Goal: Information Seeking & Learning: Learn about a topic

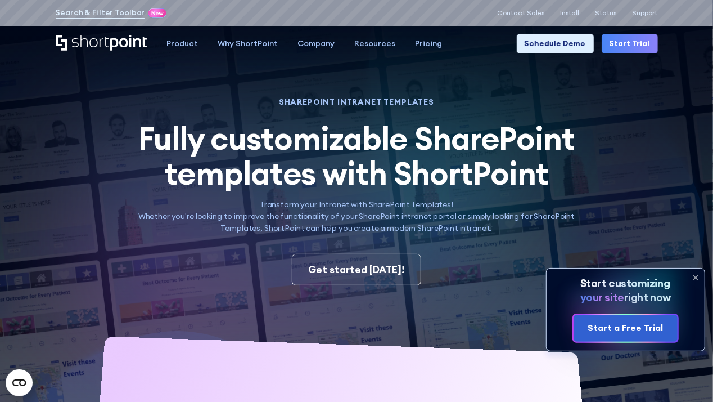
click at [695, 278] on icon at bounding box center [696, 277] width 5 height 5
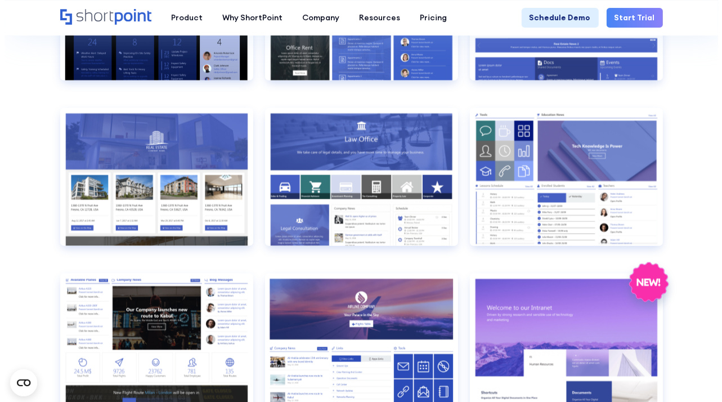
scroll to position [1013, 0]
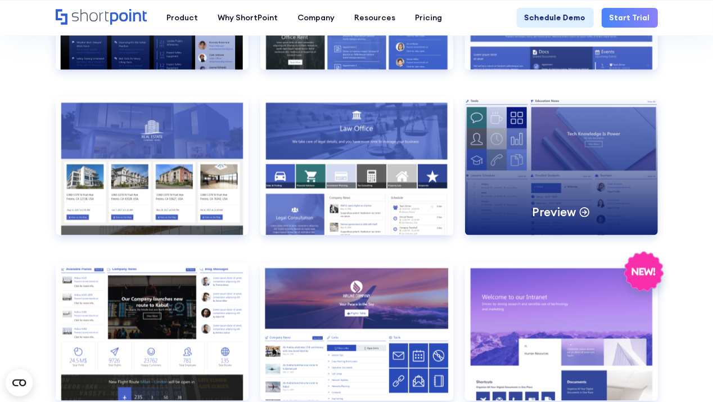
click at [565, 179] on div "Preview" at bounding box center [561, 166] width 193 height 138
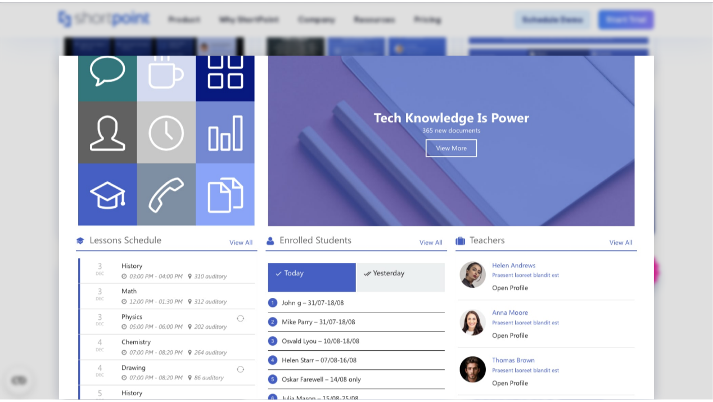
scroll to position [0, 0]
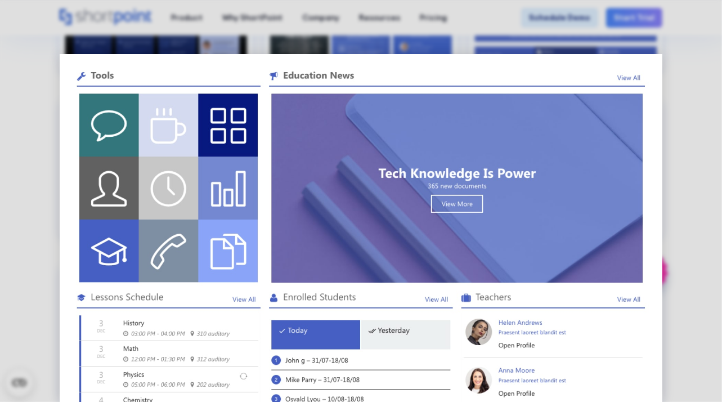
click at [680, 238] on div at bounding box center [361, 201] width 722 height 402
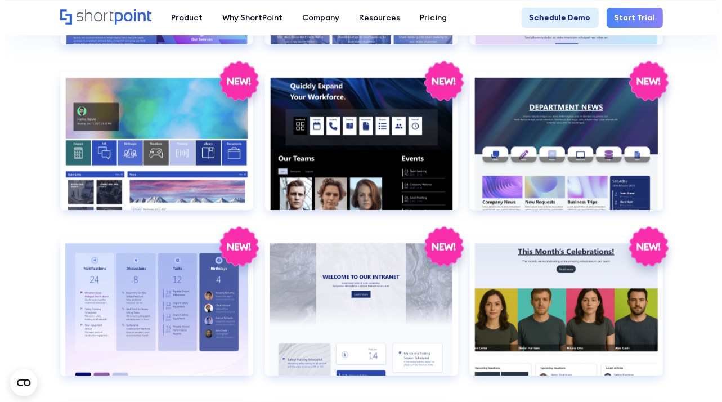
scroll to position [1519, 0]
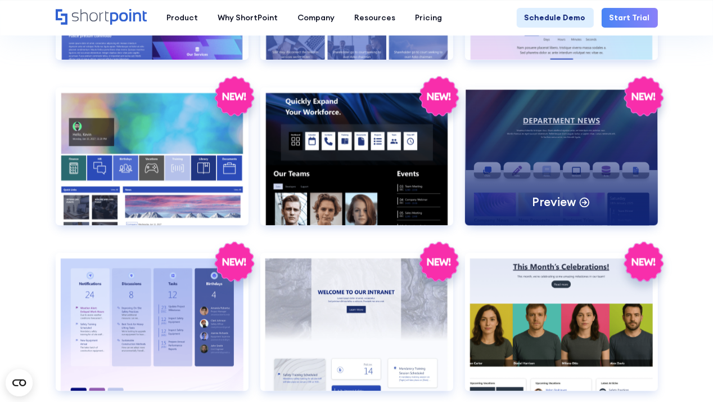
click at [541, 133] on div "Preview" at bounding box center [561, 156] width 193 height 138
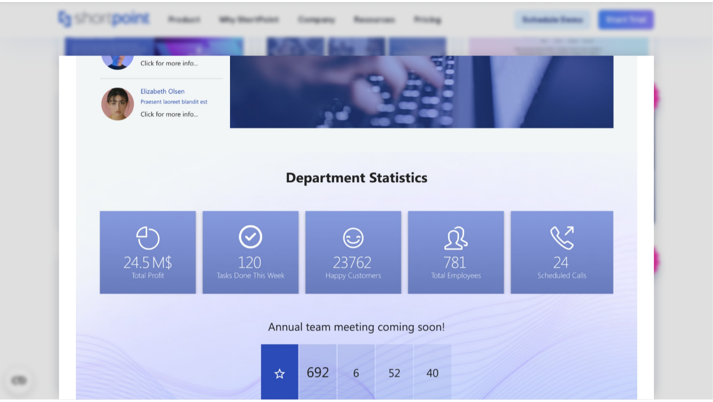
scroll to position [788, 0]
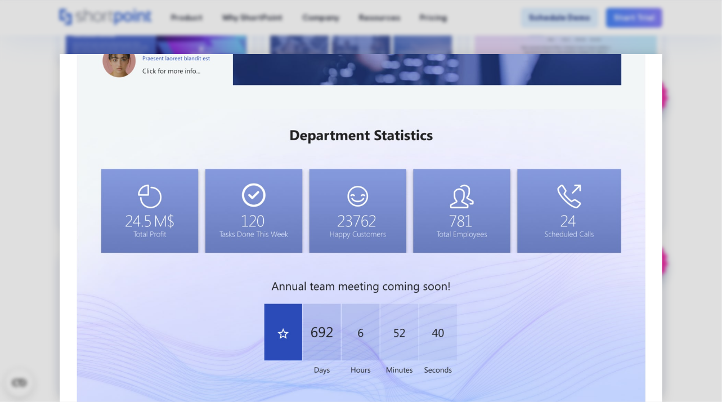
click at [699, 167] on div at bounding box center [361, 201] width 722 height 402
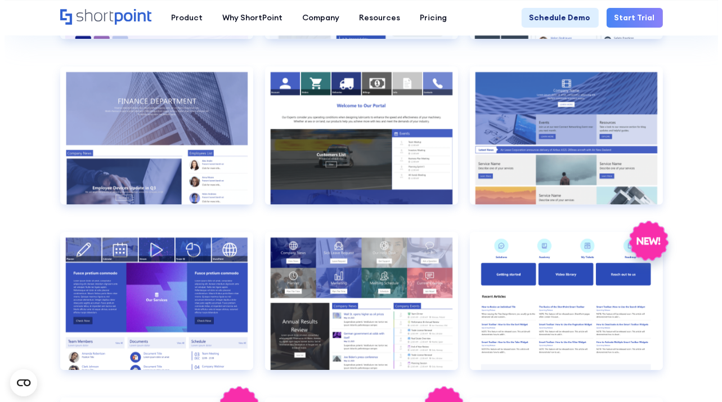
scroll to position [1856, 0]
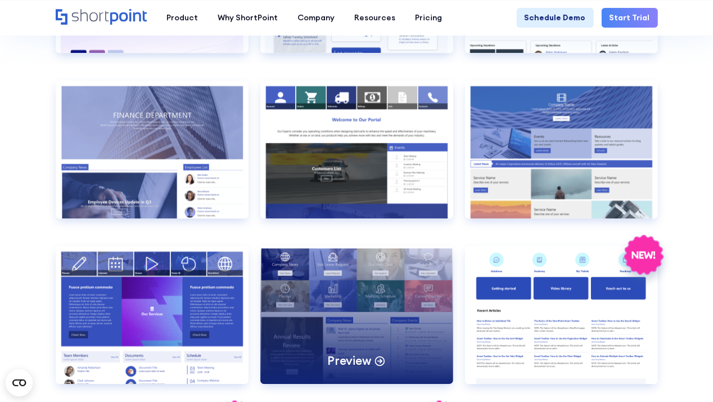
click at [410, 331] on div "Preview" at bounding box center [356, 315] width 193 height 138
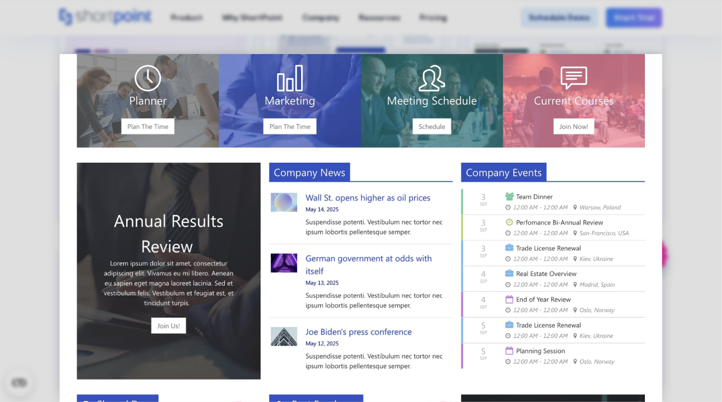
scroll to position [0, 0]
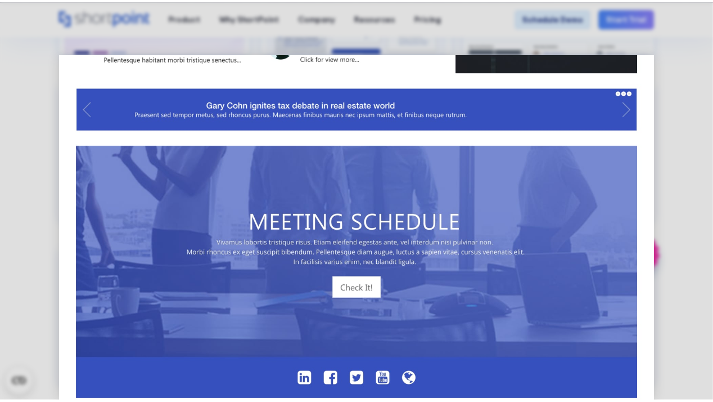
scroll to position [653, 0]
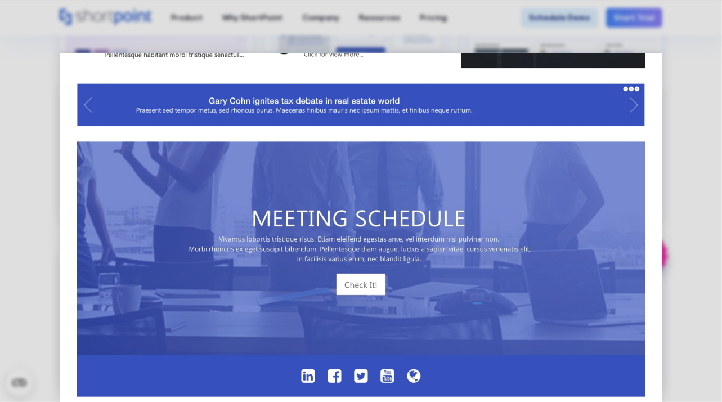
click at [693, 89] on div at bounding box center [361, 201] width 722 height 402
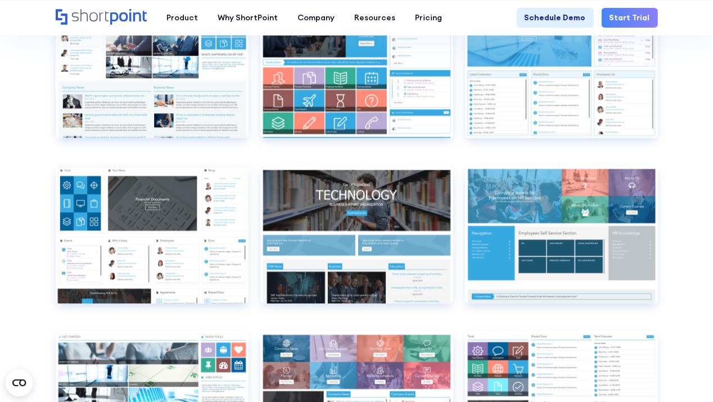
scroll to position [4332, 0]
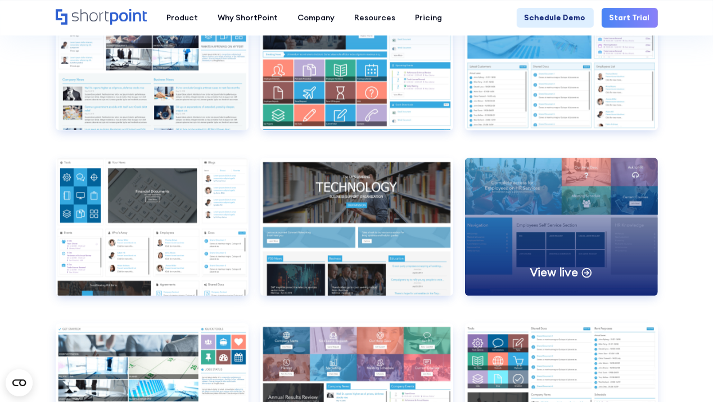
click at [554, 260] on div "View live" at bounding box center [561, 227] width 193 height 138
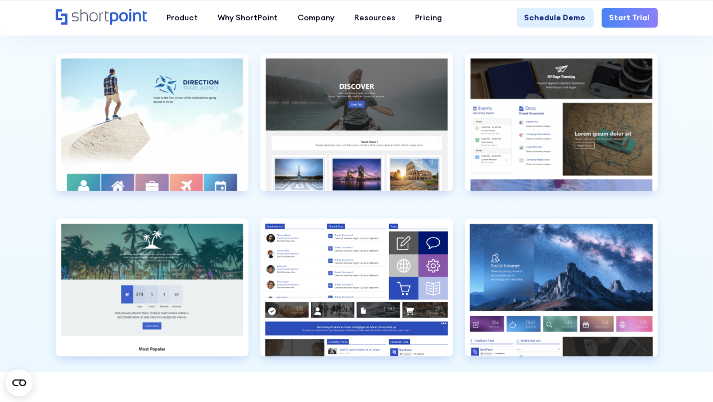
scroll to position [2532, 0]
